Goal: Task Accomplishment & Management: Manage account settings

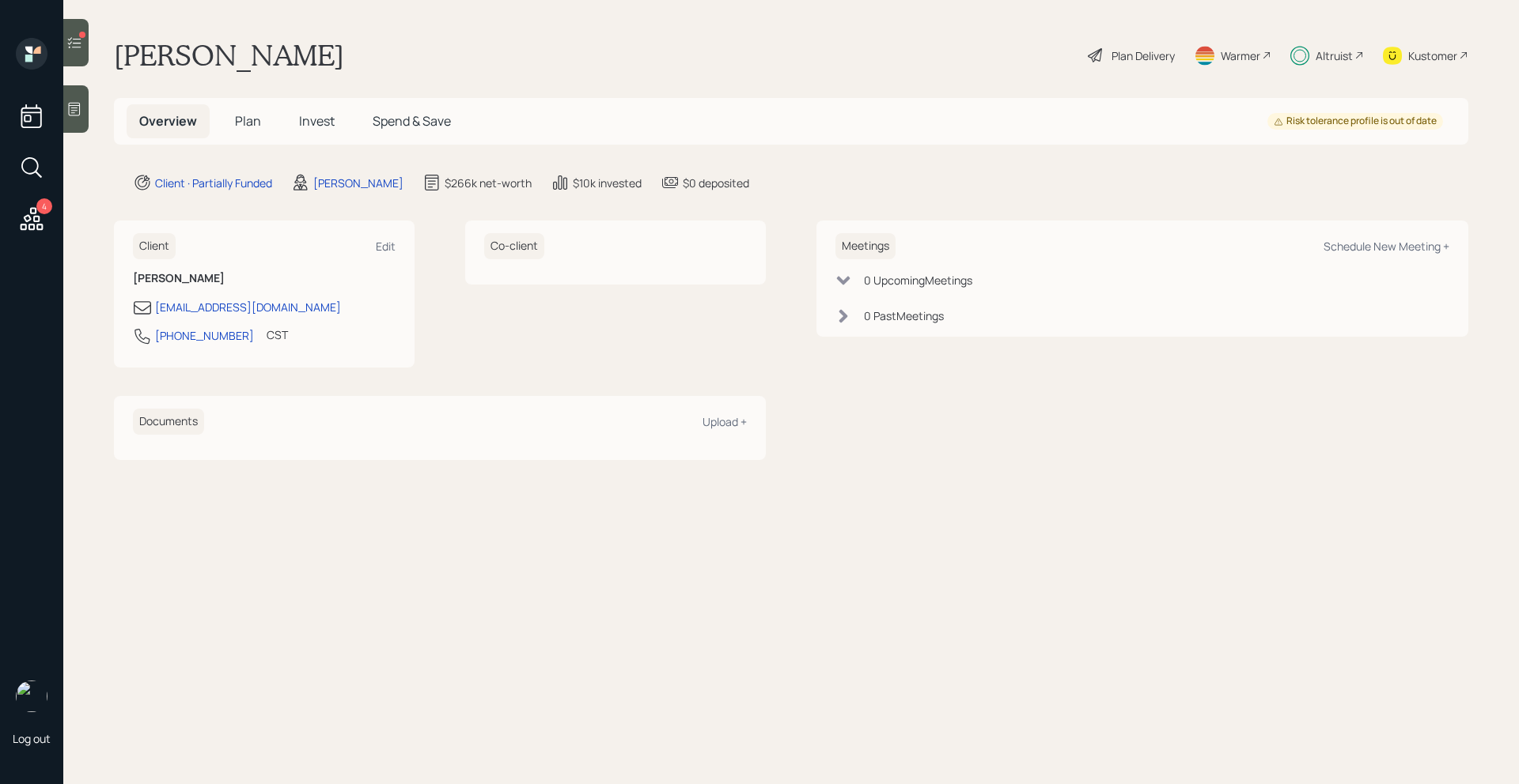
click at [82, 55] on div at bounding box center [75, 42] width 25 height 47
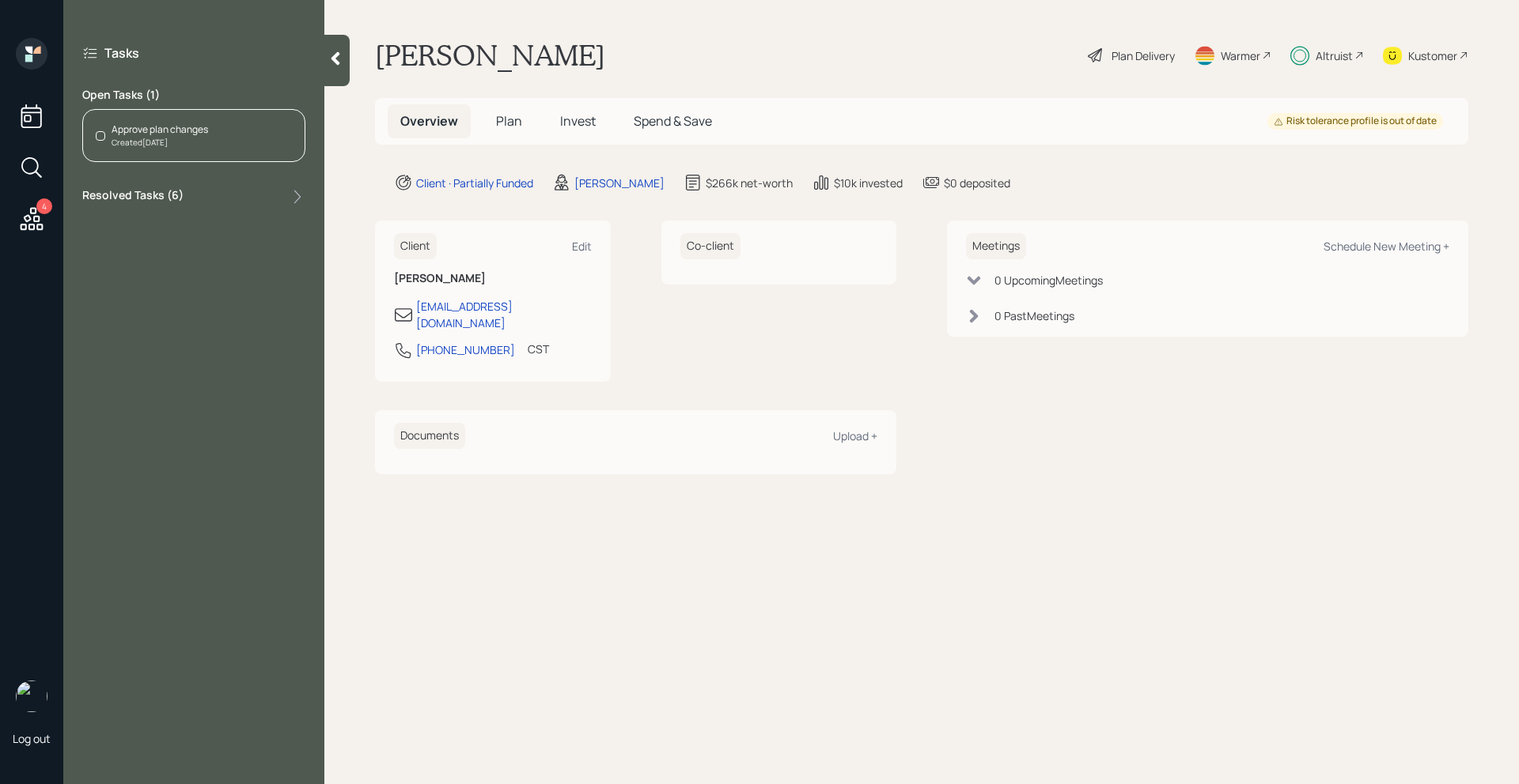
click at [170, 138] on div "Created [DATE]" at bounding box center [160, 143] width 96 height 12
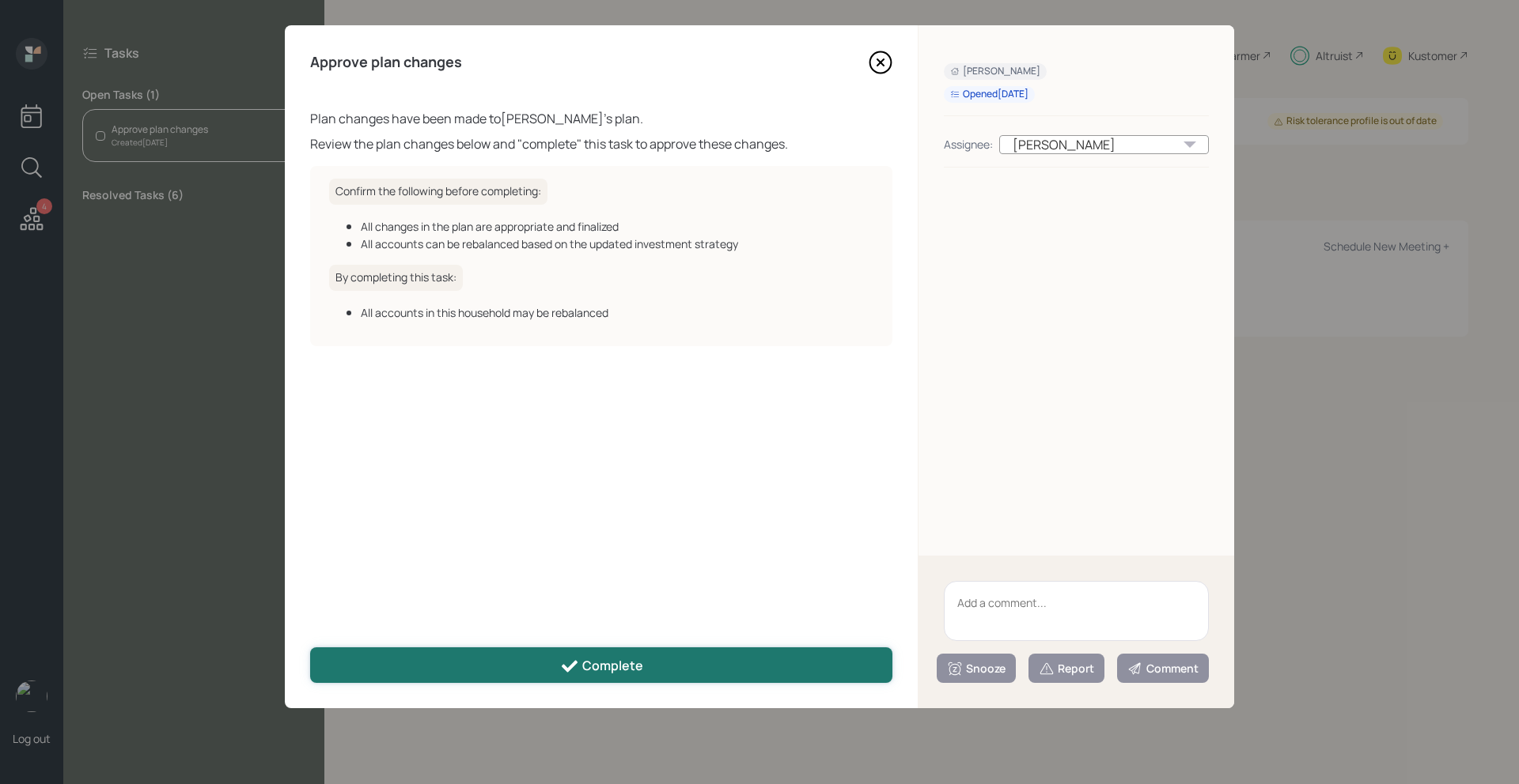
click at [445, 679] on button "Complete" at bounding box center [601, 664] width 582 height 35
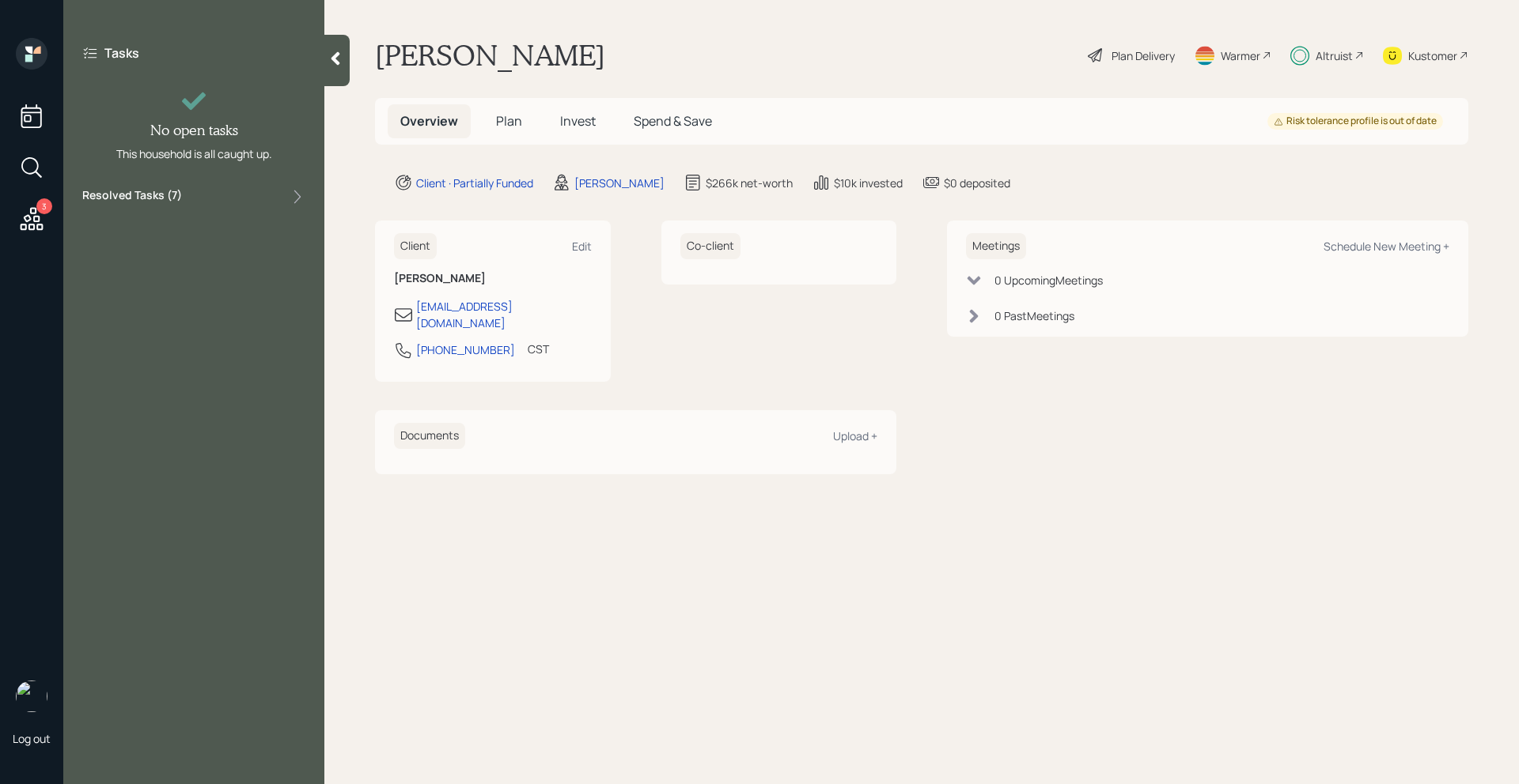
click at [35, 220] on icon at bounding box center [32, 219] width 23 height 23
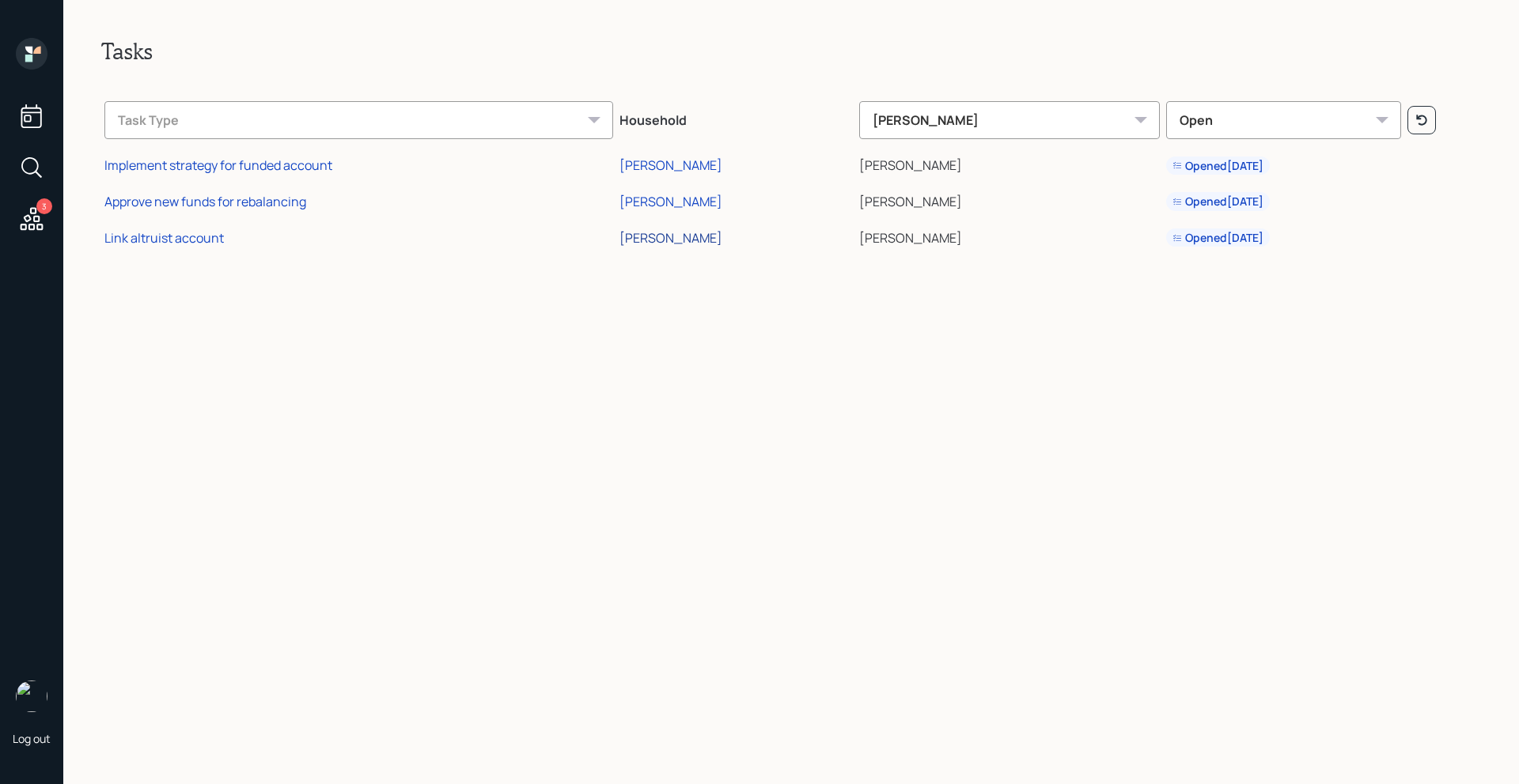
click at [656, 239] on div "[PERSON_NAME]" at bounding box center [670, 238] width 102 height 17
